Goal: Transaction & Acquisition: Purchase product/service

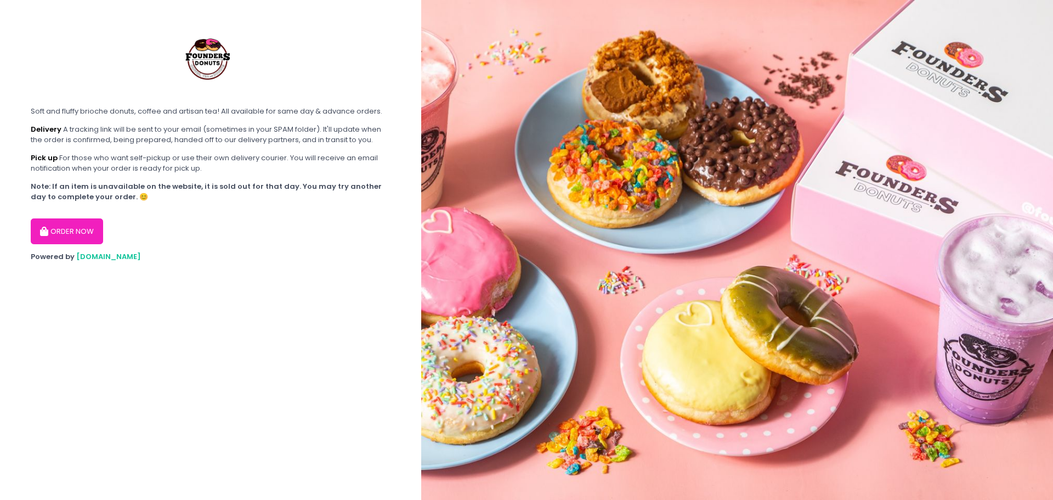
click at [76, 225] on button "ORDER NOW" at bounding box center [67, 231] width 72 height 26
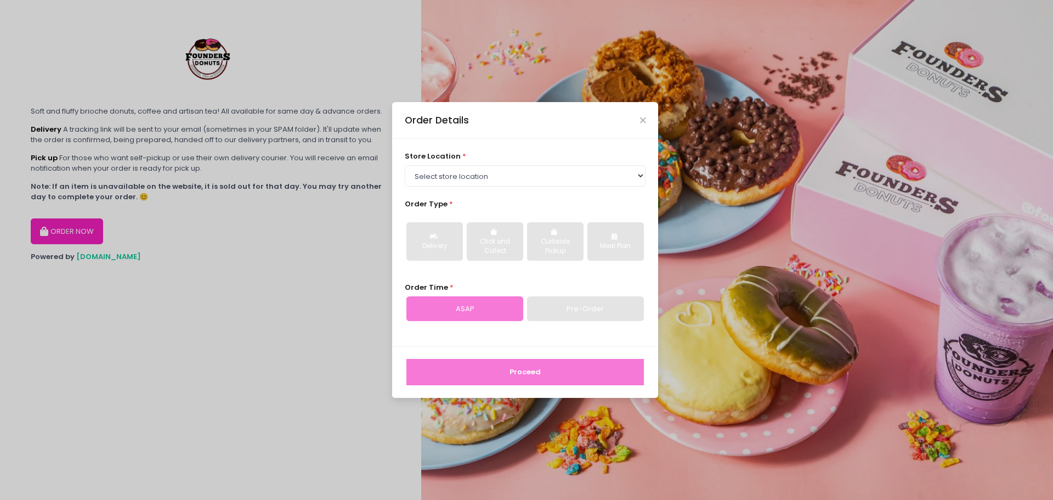
click at [590, 304] on div "Pre-Order" at bounding box center [585, 308] width 117 height 25
click at [474, 180] on select "Select store location Founders Donuts - [PERSON_NAME] Founders Donuts - [GEOGRA…" at bounding box center [525, 175] width 241 height 21
select select "61a2022e41b39c710272d16a"
click at [405, 165] on select "Select store location Founders Donuts - [PERSON_NAME] Founders Donuts - [GEOGRA…" at bounding box center [525, 175] width 241 height 21
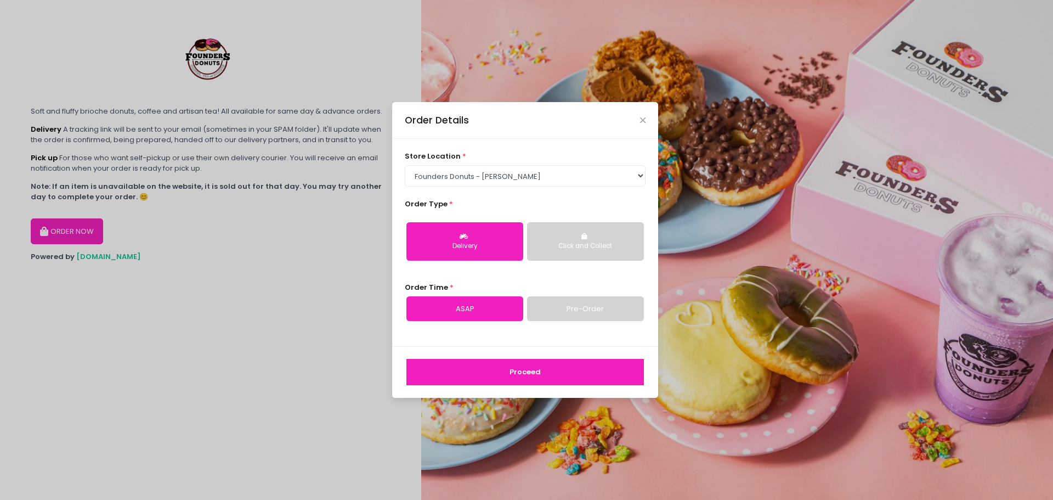
click at [580, 246] on div "Click and Collect" at bounding box center [585, 246] width 101 height 10
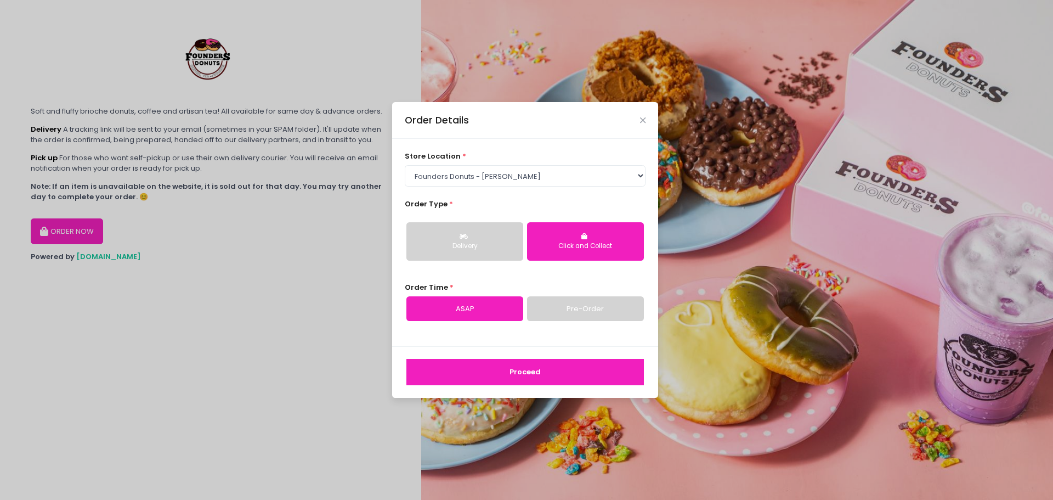
click at [472, 240] on button "Delivery" at bounding box center [464, 241] width 117 height 38
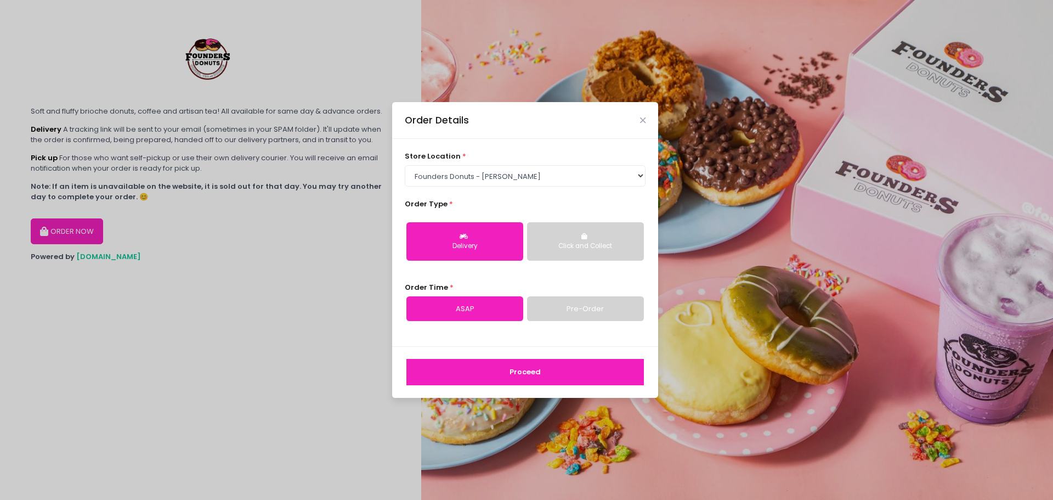
click at [602, 310] on link "Pre-Order" at bounding box center [585, 308] width 117 height 25
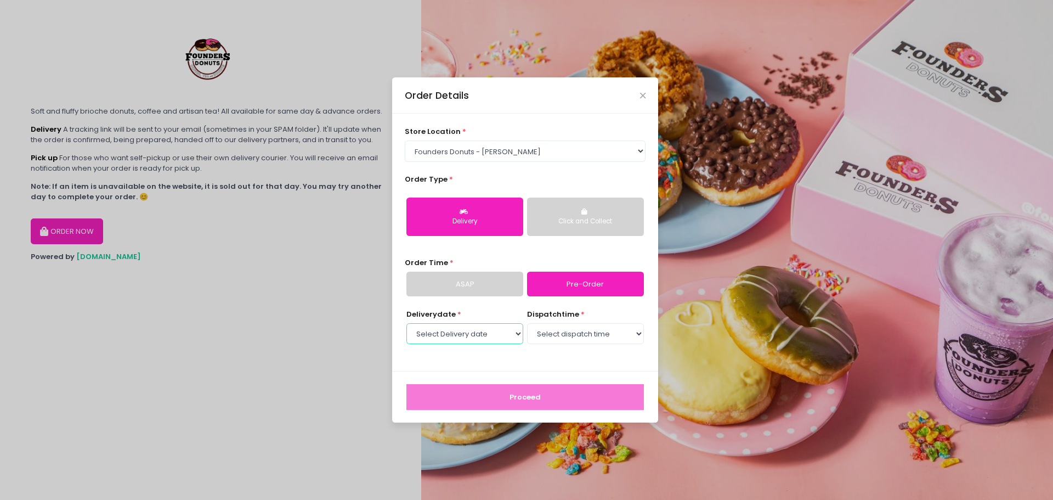
click at [499, 334] on select "Select Delivery date [DATE] [DATE] [DATE] [DATE] [DATE] [DATE] [DATE] [DATE] [D…" at bounding box center [464, 333] width 117 height 21
select select "[DATE]"
click at [406, 323] on select "Select Delivery date [DATE] [DATE] [DATE] [DATE] [DATE] [DATE] [DATE] [DATE] [D…" at bounding box center [464, 333] width 117 height 21
click at [620, 334] on select "Select dispatch time 07:00 AM - 07:30 AM 07:30 AM - 08:00 AM 08:00 AM - 08:30 A…" at bounding box center [585, 333] width 117 height 21
select select "12:00"
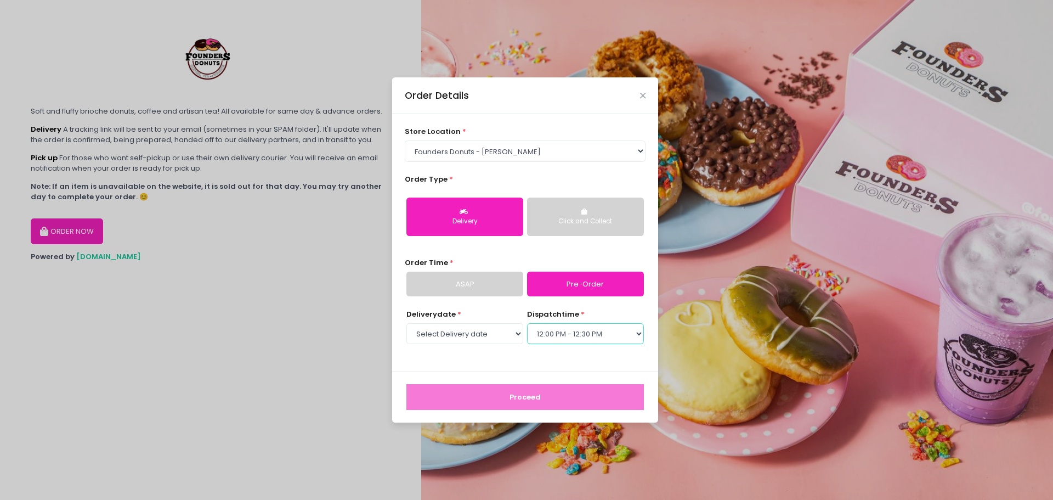
click at [527, 323] on select "Select dispatch time 07:00 AM - 07:30 AM 07:30 AM - 08:00 AM 08:00 AM - 08:30 A…" at bounding box center [585, 333] width 117 height 21
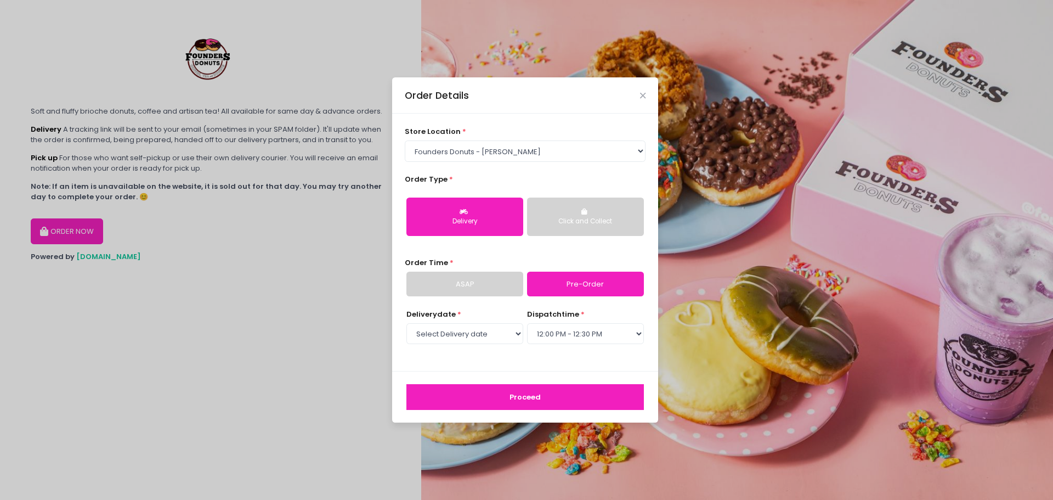
click at [556, 402] on button "Proceed" at bounding box center [525, 397] width 238 height 26
